Goal: Find contact information: Find contact information

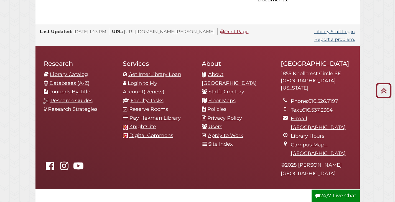
scroll to position [578, 0]
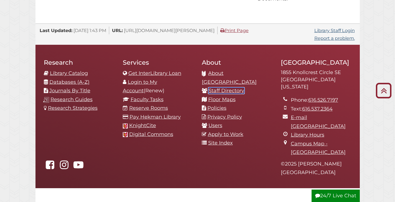
click at [234, 88] on link "Staff Directory" at bounding box center [226, 91] width 36 height 6
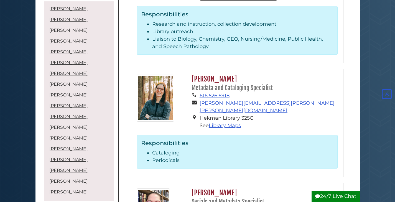
scroll to position [1828, 0]
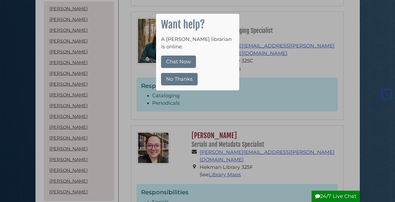
click at [183, 73] on button "No Thanks" at bounding box center [179, 79] width 37 height 12
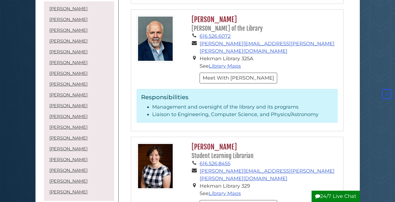
scroll to position [1484, 0]
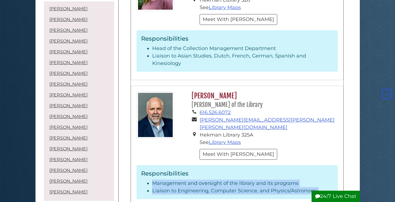
drag, startPoint x: 333, startPoint y: 111, endPoint x: 145, endPoint y: 99, distance: 188.2
click at [145, 166] on div "Responsibilities Management and oversight of the library and its programs Liais…" at bounding box center [237, 183] width 201 height 34
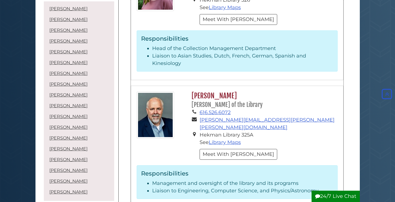
click at [341, 124] on div "[PERSON_NAME] [PERSON_NAME] of the Library 616.526.6072 [PERSON_NAME][EMAIL_ADD…" at bounding box center [237, 150] width 212 height 128
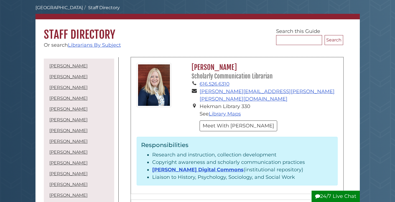
scroll to position [55, 0]
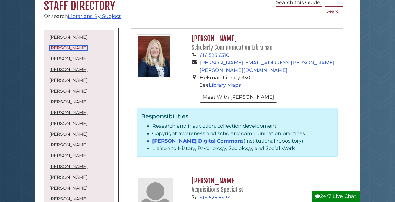
click at [77, 48] on link "[PERSON_NAME]" at bounding box center [68, 47] width 38 height 5
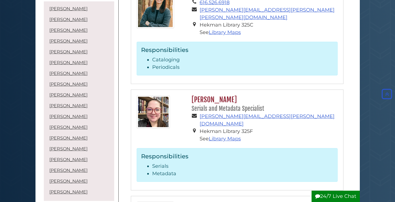
scroll to position [2215, 0]
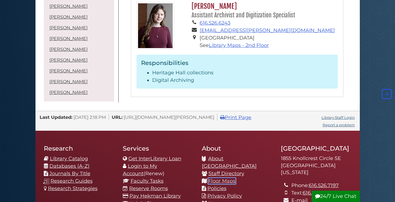
click at [222, 178] on link "Floor Maps" at bounding box center [221, 181] width 27 height 6
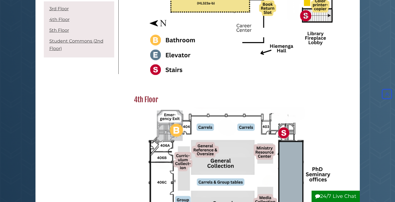
scroll to position [305, 0]
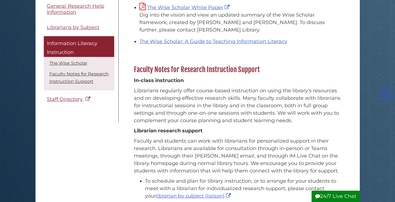
scroll to position [166, 0]
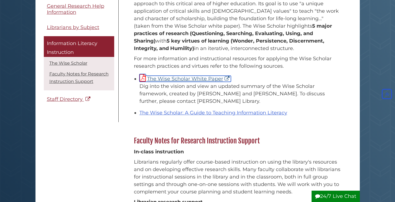
click at [198, 76] on link "The Wise Scholar White Paper" at bounding box center [184, 79] width 91 height 6
